Goal: Browse casually: Explore the website without a specific task or goal

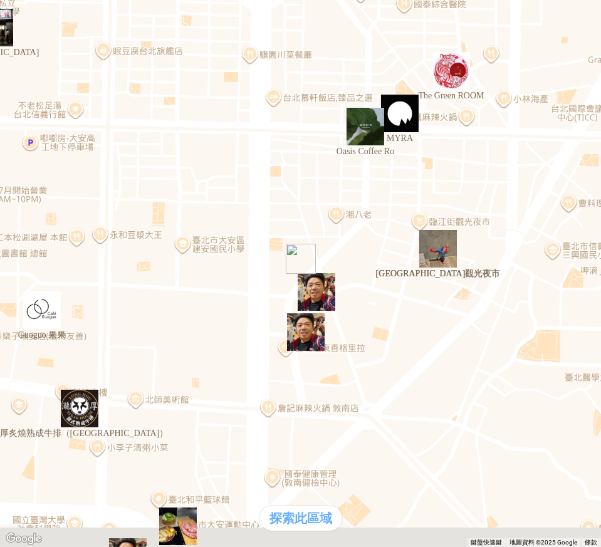
click at [427, 270] on div "熱門卡片" at bounding box center [300, 263] width 591 height 13
